Goal: Task Accomplishment & Management: Manage account settings

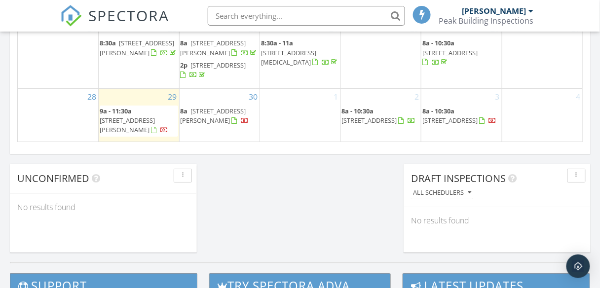
scroll to position [711, 0]
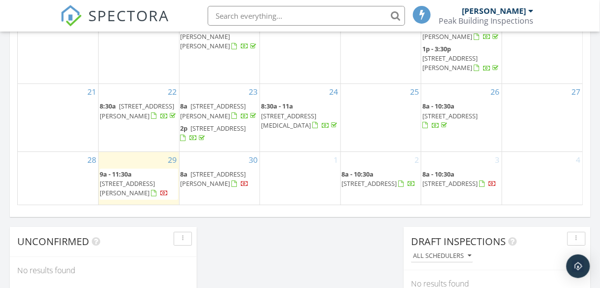
click at [133, 180] on span "347 Wimer St, Ashland 97520" at bounding box center [127, 188] width 55 height 18
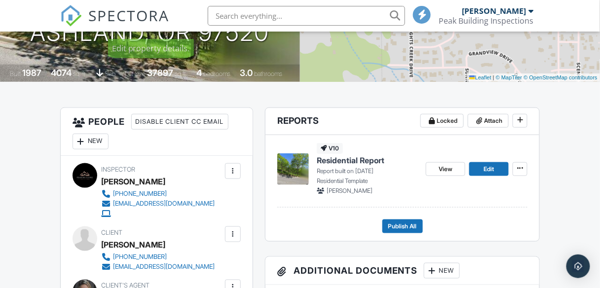
scroll to position [197, 0]
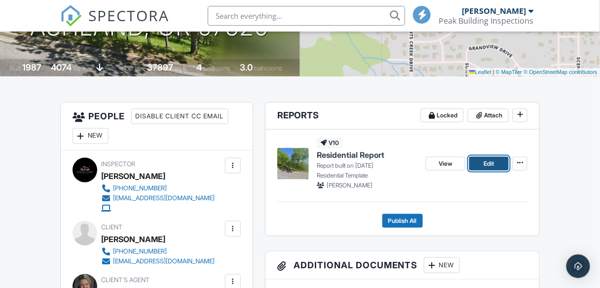
click at [491, 162] on span "Edit" at bounding box center [489, 164] width 10 height 10
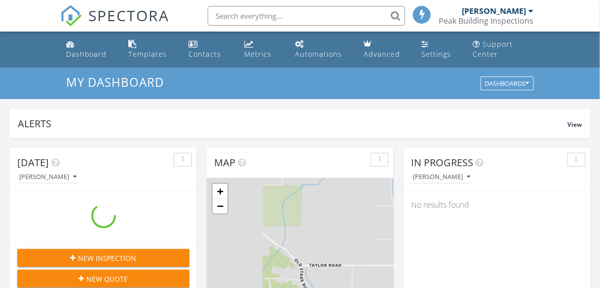
scroll to position [4, 5]
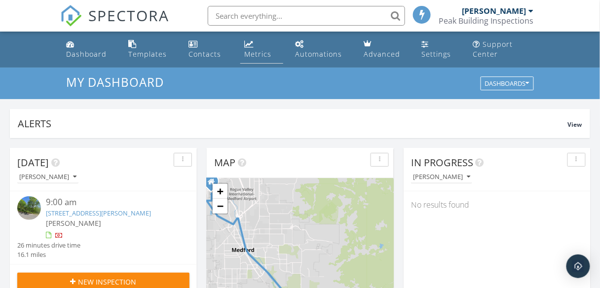
click at [257, 51] on div "Metrics" at bounding box center [257, 53] width 27 height 9
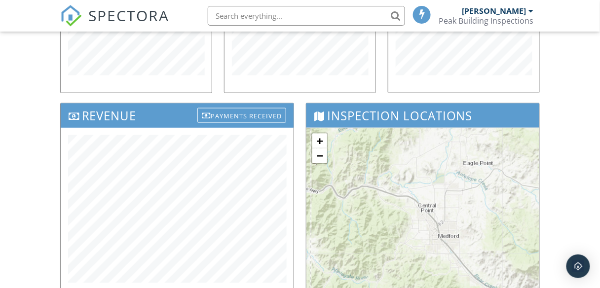
scroll to position [276, 0]
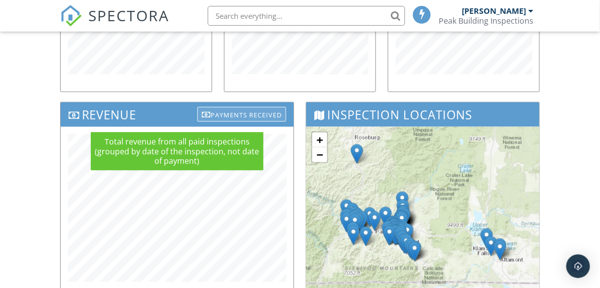
click at [242, 115] on div "Payments Received" at bounding box center [241, 114] width 89 height 15
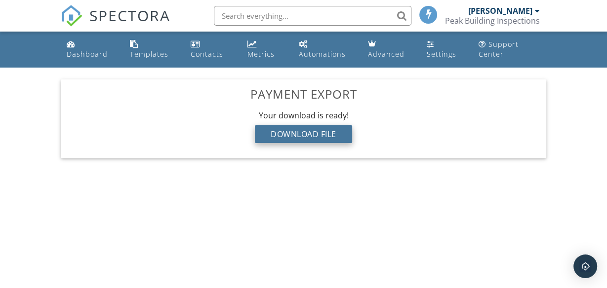
click at [307, 133] on div "Download File" at bounding box center [303, 134] width 97 height 18
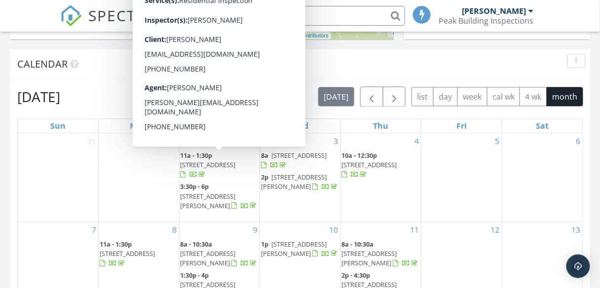
scroll to position [355, 0]
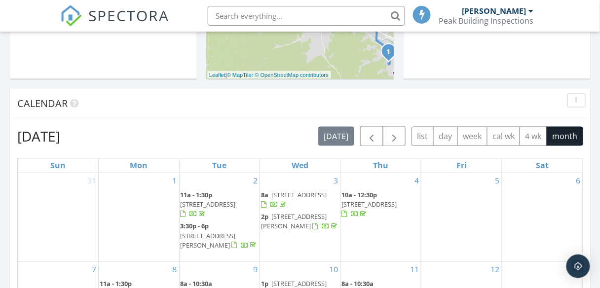
click at [386, 202] on span "[STREET_ADDRESS]" at bounding box center [369, 204] width 55 height 9
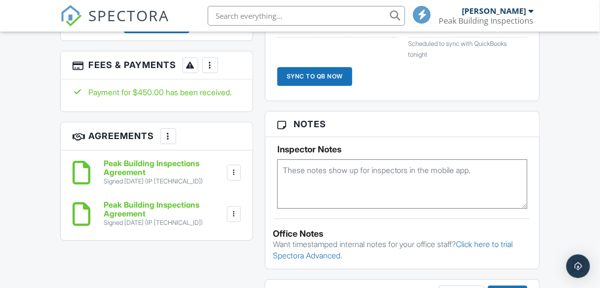
click at [211, 57] on div "More" at bounding box center [210, 65] width 16 height 16
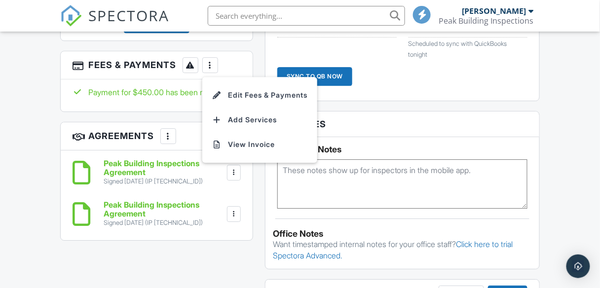
click at [160, 87] on div "Payment for $450.00 has been received." at bounding box center [157, 92] width 168 height 11
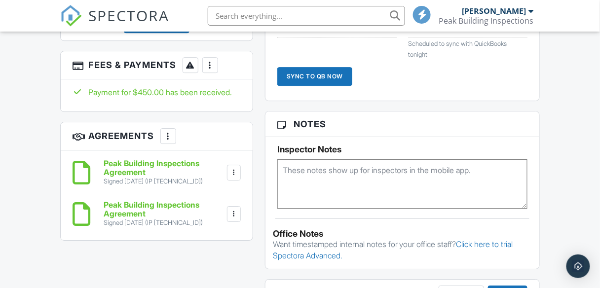
click at [196, 87] on div "Payment for $450.00 has been received." at bounding box center [157, 92] width 168 height 11
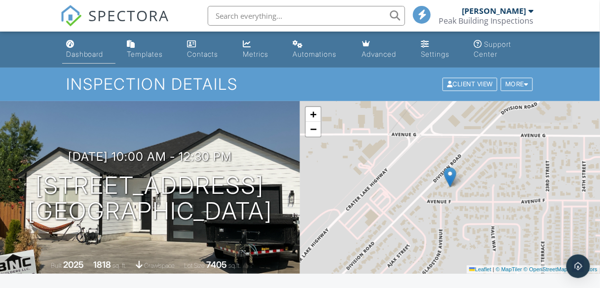
click at [79, 55] on div "Dashboard" at bounding box center [85, 54] width 38 height 8
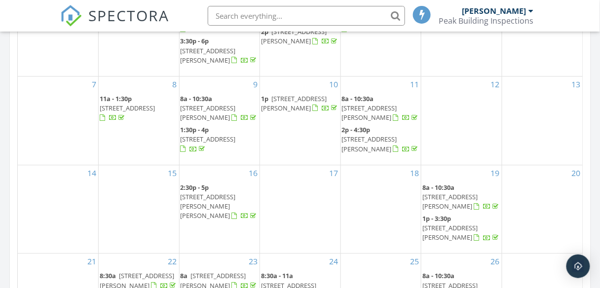
scroll to position [632, 0]
